Goal: Check status: Check status

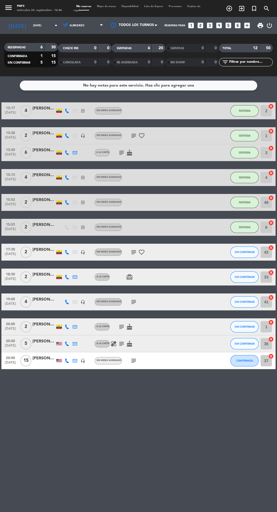
click at [119, 363] on div "Sin menú asignado" at bounding box center [108, 360] width 27 height 7
click at [156, 340] on div "healing subject cake" at bounding box center [134, 344] width 48 height 17
click at [136, 375] on div "No hay notas para este servicio. Haz clic para agregar una 13:17 [DATE] 4 [PERS…" at bounding box center [138, 294] width 277 height 436
click at [135, 363] on icon "subject" at bounding box center [133, 361] width 7 height 7
click at [143, 395] on div "No hay notas para este servicio. Haz clic para agregar una 13:17 [DATE] 4 [PERS…" at bounding box center [138, 294] width 277 height 436
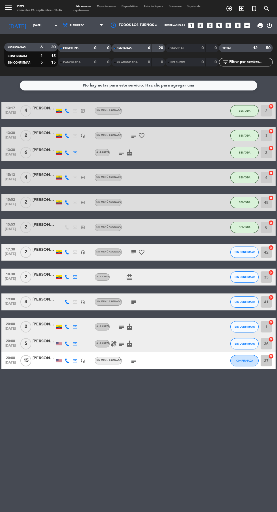
click at [125, 347] on icon "subject" at bounding box center [121, 344] width 7 height 7
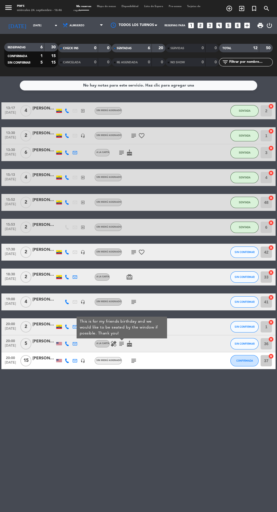
click at [138, 401] on div "No hay notas para este servicio. Haz clic para agregar una 13:17 [DATE] 4 [PERS…" at bounding box center [138, 294] width 277 height 436
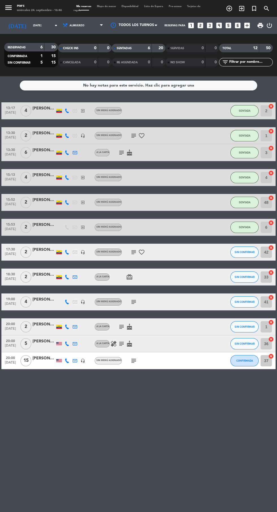
click at [133, 302] on icon "subject" at bounding box center [133, 302] width 7 height 7
click at [133, 249] on icon "subject" at bounding box center [133, 252] width 7 height 7
